Goal: Task Accomplishment & Management: Manage account settings

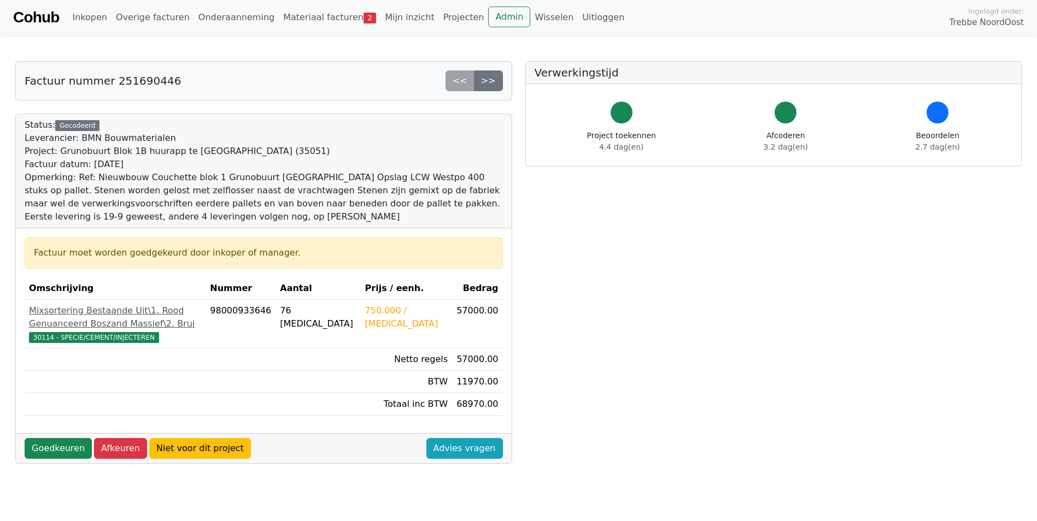
scroll to position [71, 0]
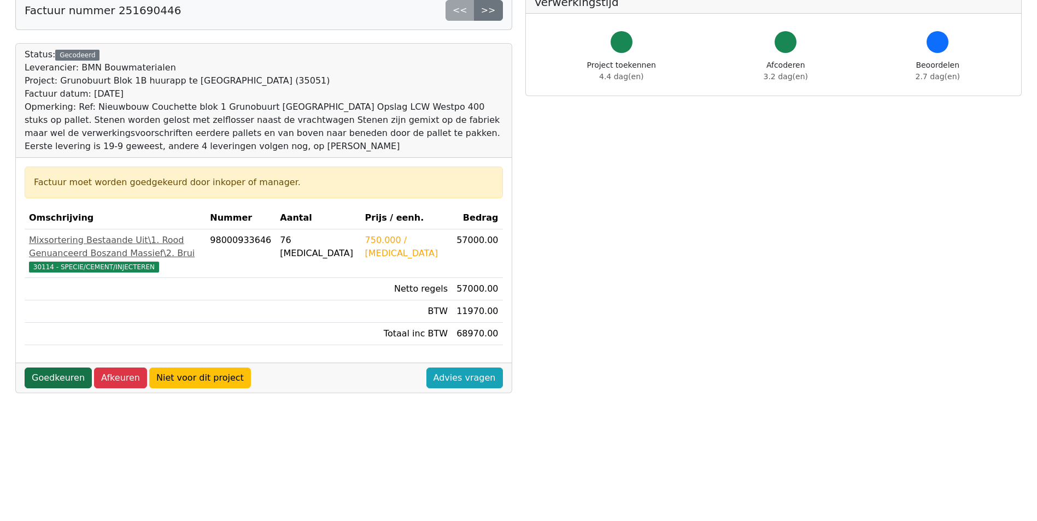
click at [65, 389] on link "Goedkeuren" at bounding box center [58, 378] width 67 height 21
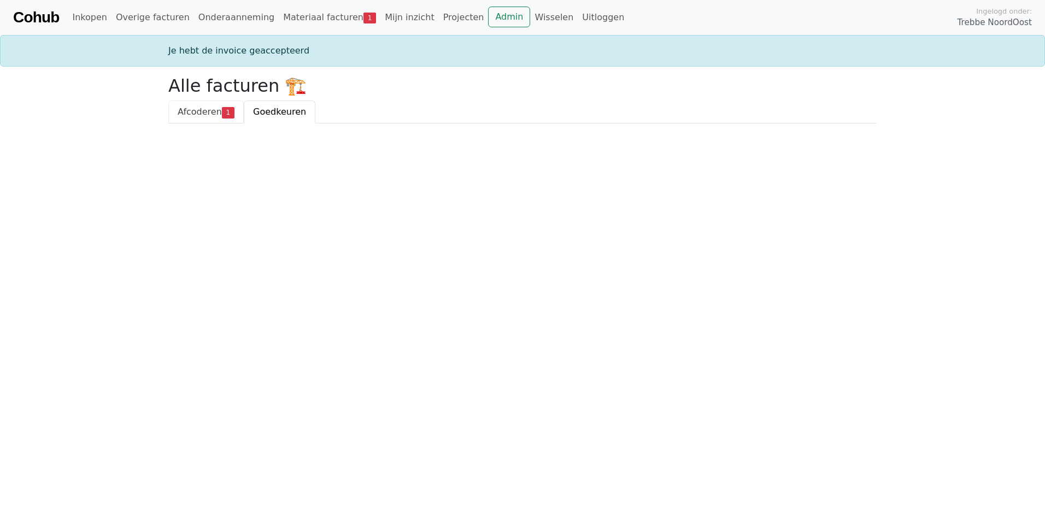
click at [205, 117] on span "Afcoderen" at bounding box center [200, 112] width 44 height 10
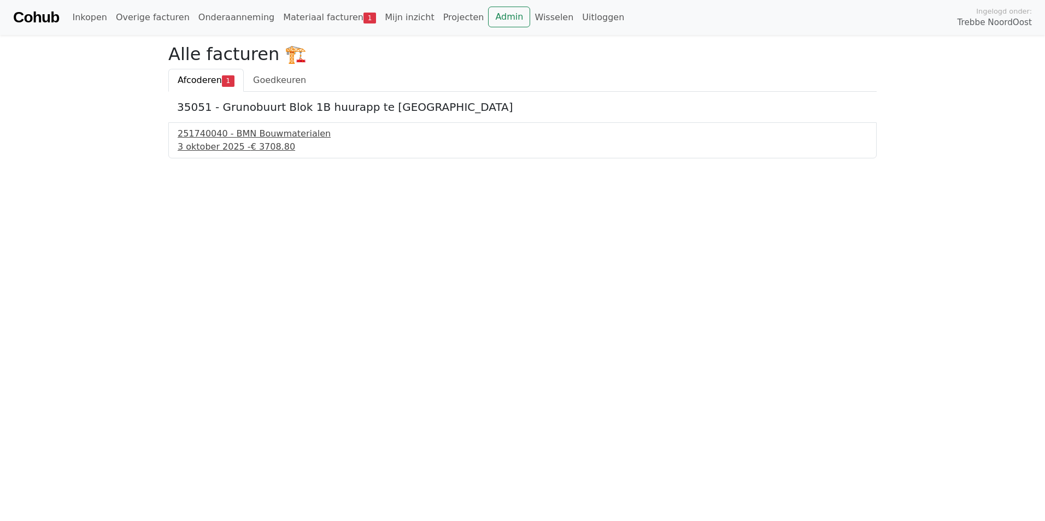
click at [233, 138] on div "251740040 - BMN Bouwmaterialen" at bounding box center [523, 133] width 690 height 13
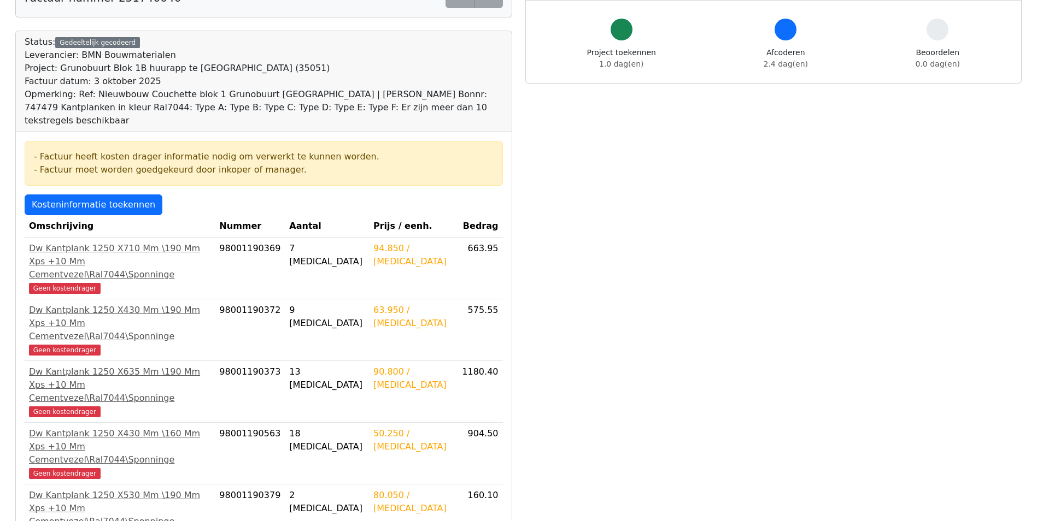
scroll to position [273, 0]
